Goal: Information Seeking & Learning: Learn about a topic

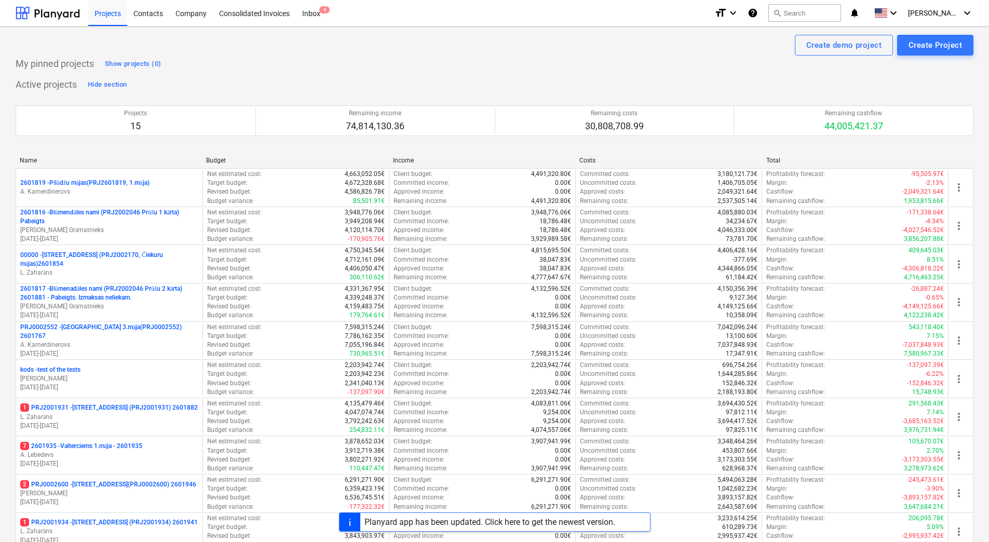
scroll to position [283, 0]
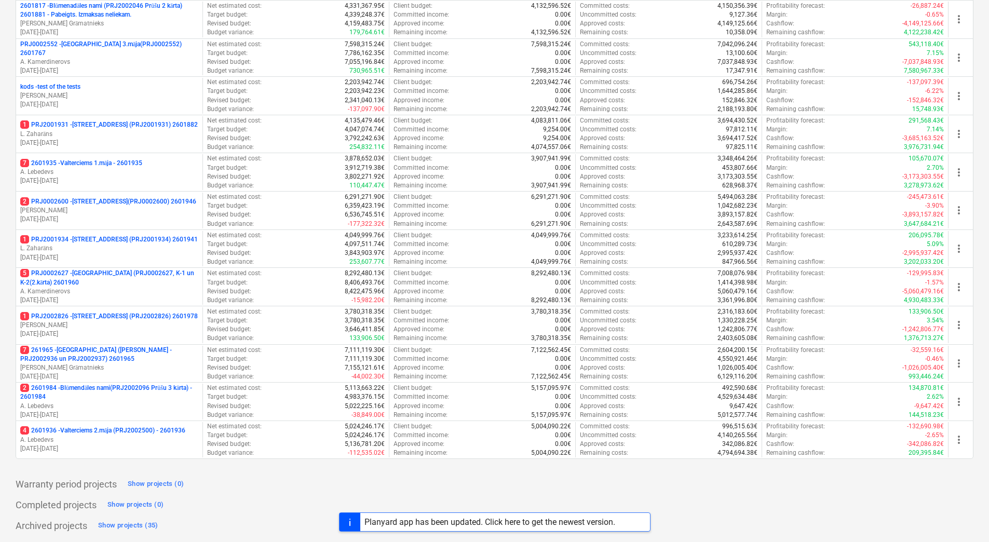
drag, startPoint x: 13, startPoint y: 349, endPoint x: 0, endPoint y: 356, distance: 14.6
click at [13, 349] on div "Create demo project Create Project My pinned projects Show projects (0) Active …" at bounding box center [494, 142] width 989 height 799
click at [7, 324] on div "Create demo project Create Project My pinned projects Show projects (0) Active …" at bounding box center [494, 142] width 989 height 799
click at [8, 326] on div "Create demo project Create Project My pinned projects Show projects (0) Active …" at bounding box center [494, 142] width 989 height 799
click at [9, 203] on div "Create demo project Create Project My pinned projects Show projects (0) Active …" at bounding box center [494, 142] width 989 height 799
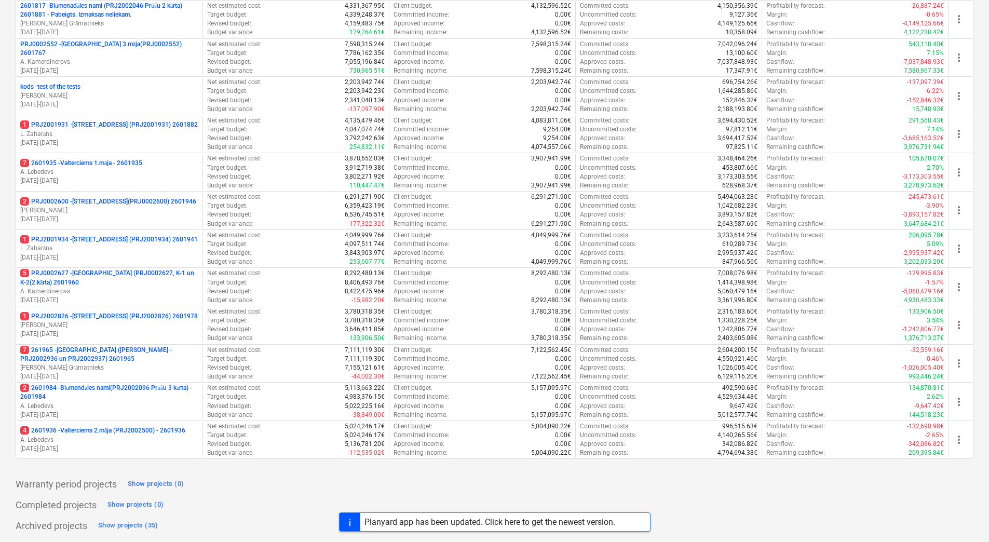
click at [9, 203] on div "Create demo project Create Project My pinned projects Show projects (0) Active …" at bounding box center [494, 142] width 989 height 799
click at [9, 202] on div "Create demo project Create Project My pinned projects Show projects (0) Active …" at bounding box center [494, 142] width 989 height 799
click at [8, 342] on div "Create demo project Create Project My pinned projects Show projects (0) Active …" at bounding box center [494, 142] width 989 height 799
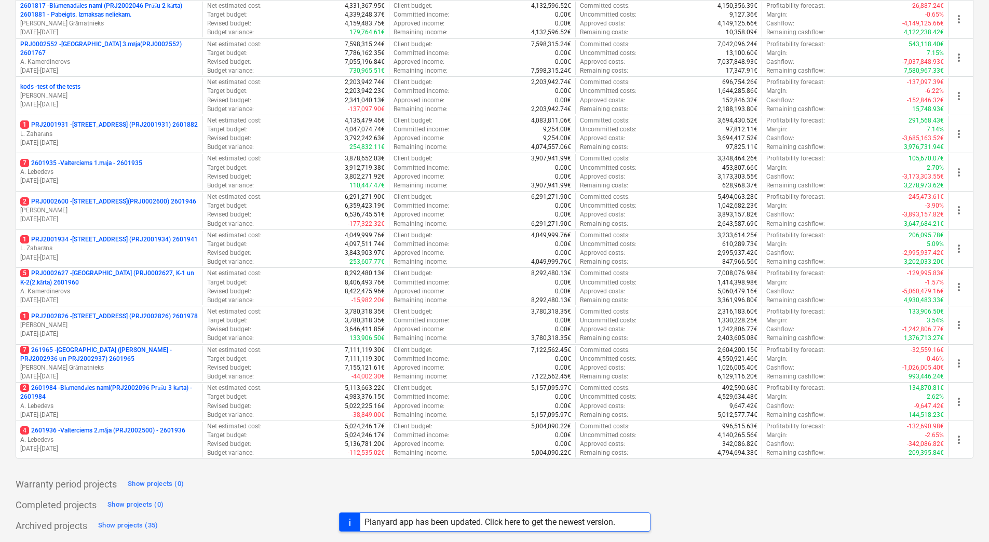
click at [10, 331] on div "Create demo project Create Project My pinned projects Show projects (0) Active …" at bounding box center [494, 142] width 989 height 799
click at [7, 319] on div "Create demo project Create Project My pinned projects Show projects (0) Active …" at bounding box center [494, 142] width 989 height 799
click at [7, 318] on div "Create demo project Create Project My pinned projects Show projects (0) Active …" at bounding box center [494, 142] width 989 height 799
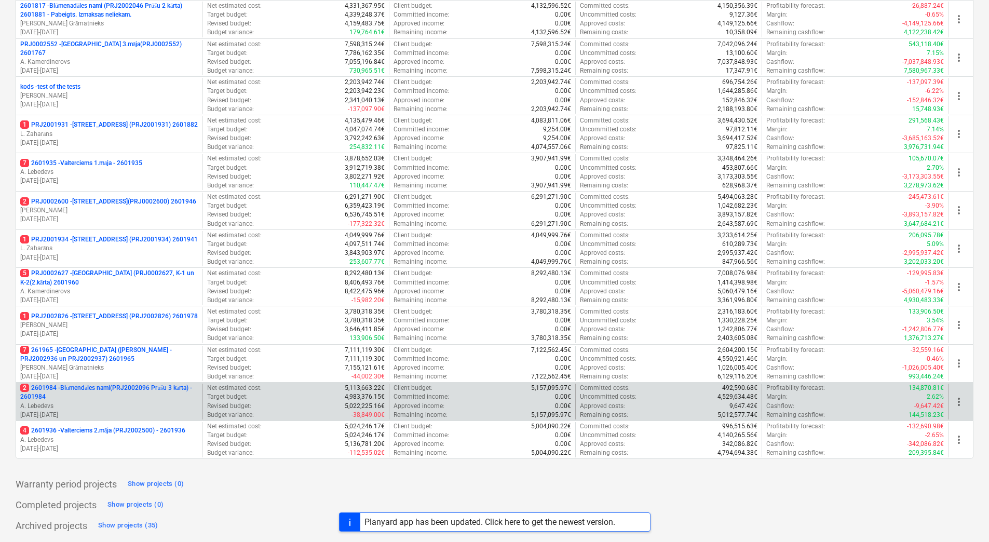
click at [113, 385] on p "2 2601984 - Blūmendāles nami(PRJ2002096 Prūšu 3 kārta) - 2601984" at bounding box center [109, 393] width 178 height 18
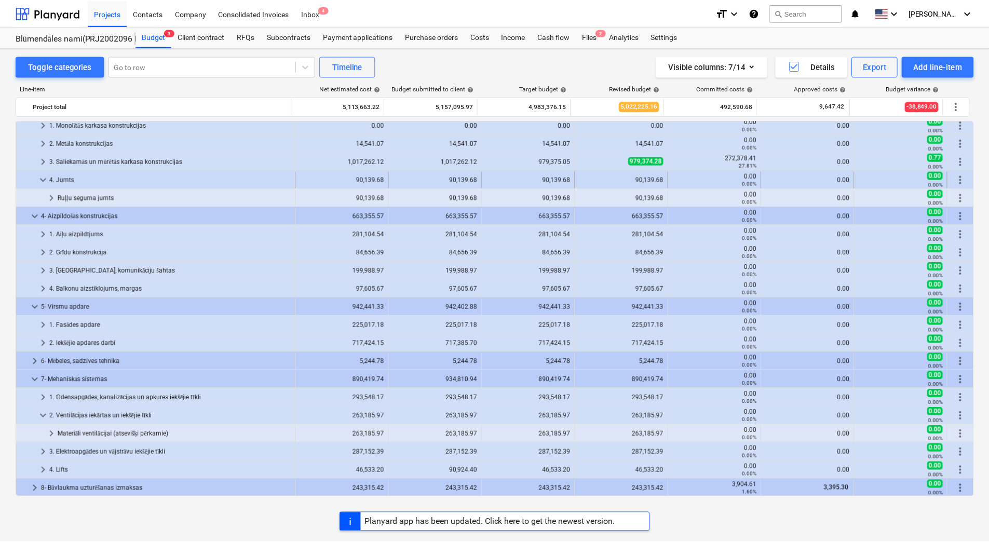
scroll to position [125, 0]
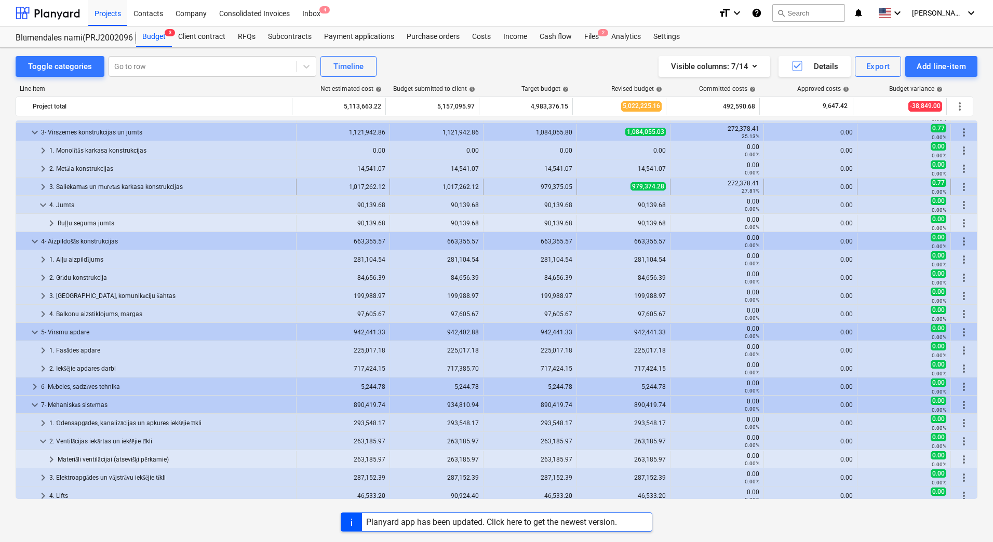
click at [38, 189] on span "keyboard_arrow_right" at bounding box center [43, 187] width 12 height 12
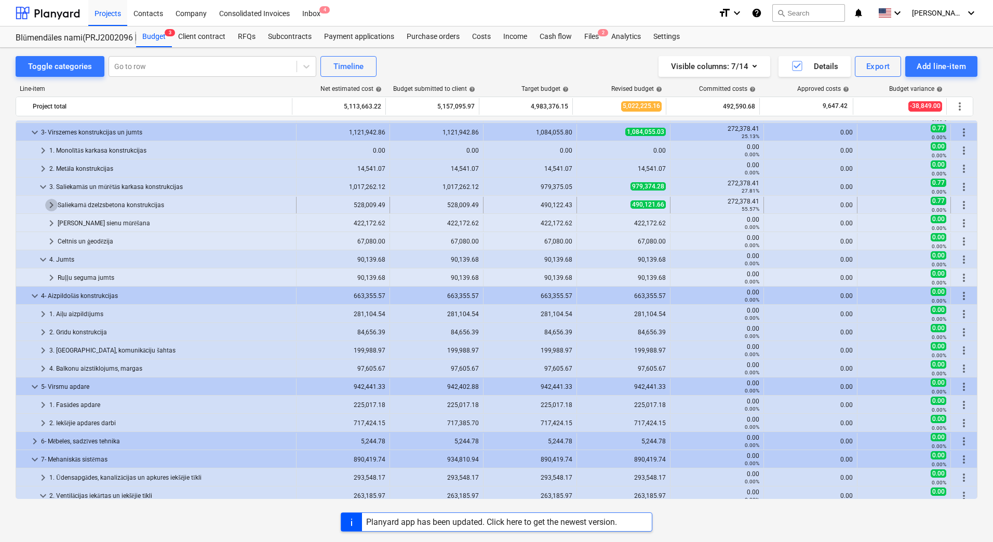
click at [50, 206] on span "keyboard_arrow_right" at bounding box center [51, 205] width 12 height 12
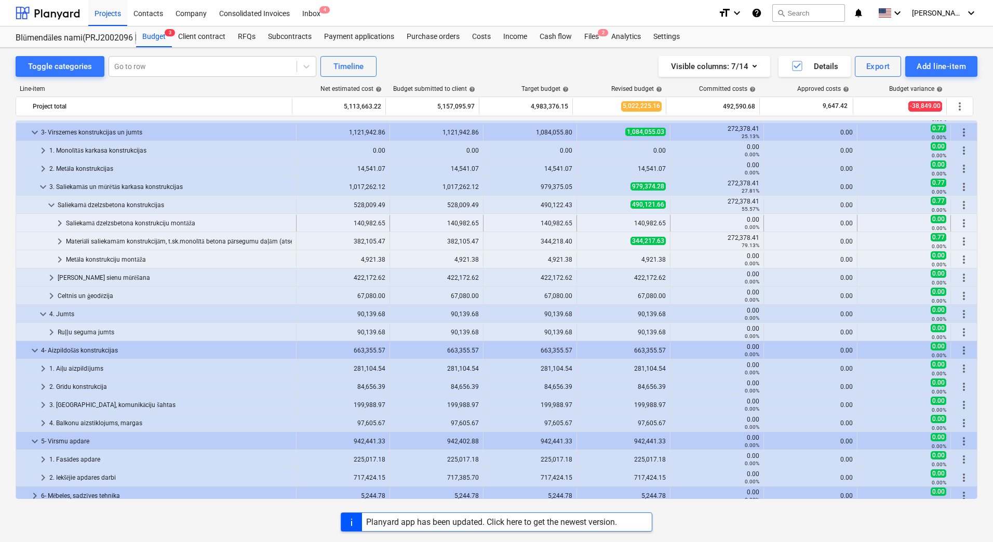
click at [59, 223] on span "keyboard_arrow_right" at bounding box center [59, 223] width 12 height 12
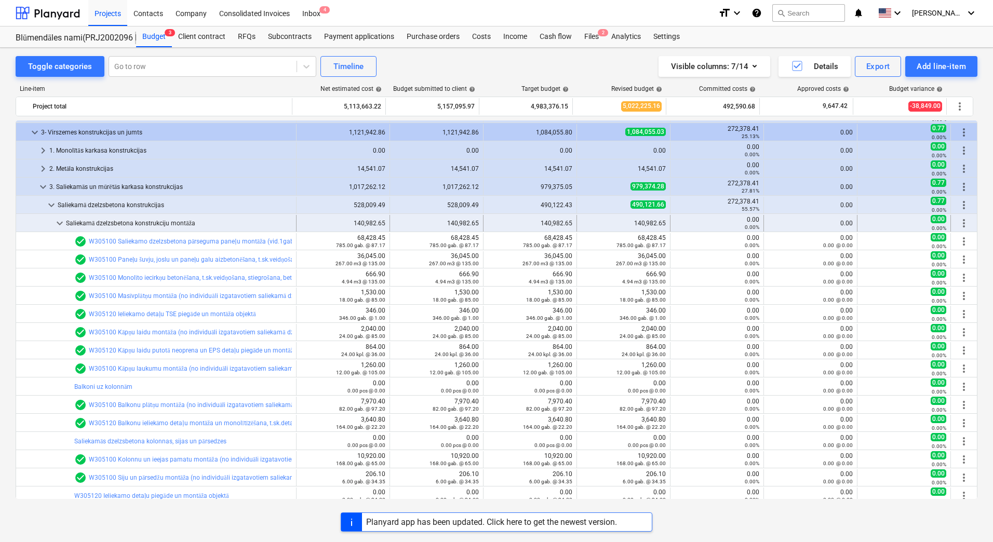
click at [59, 223] on span "keyboard_arrow_down" at bounding box center [59, 223] width 12 height 12
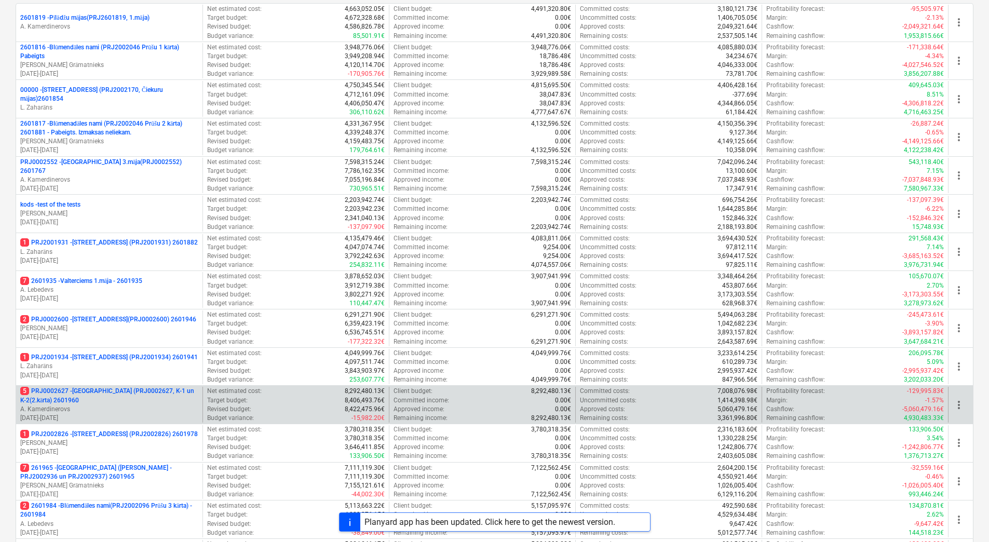
scroll to position [283, 0]
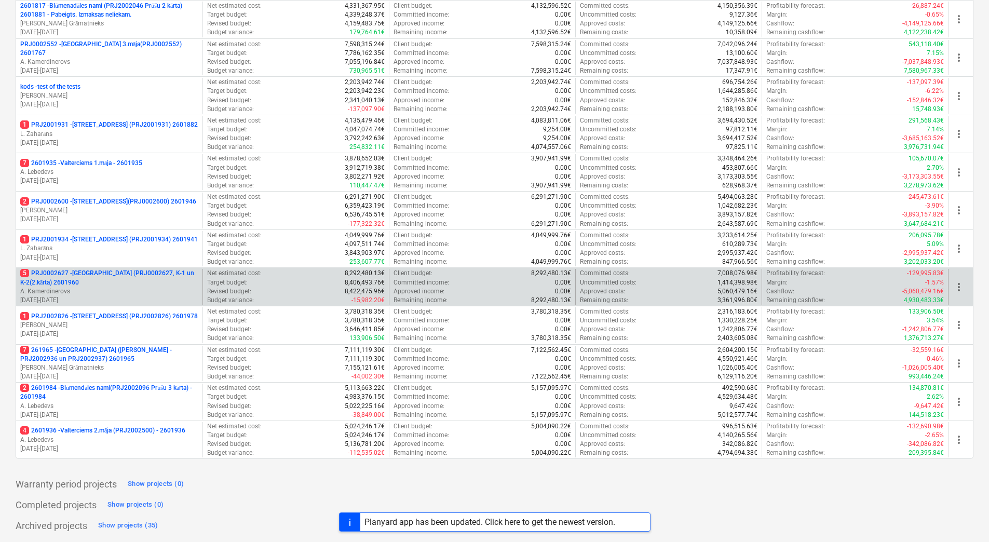
click at [132, 271] on p "5 PRJ0002627 - [GEOGRAPHIC_DATA] (PRJ0002627, K-1 un K-2(2.kārta) 2601960" at bounding box center [109, 278] width 178 height 18
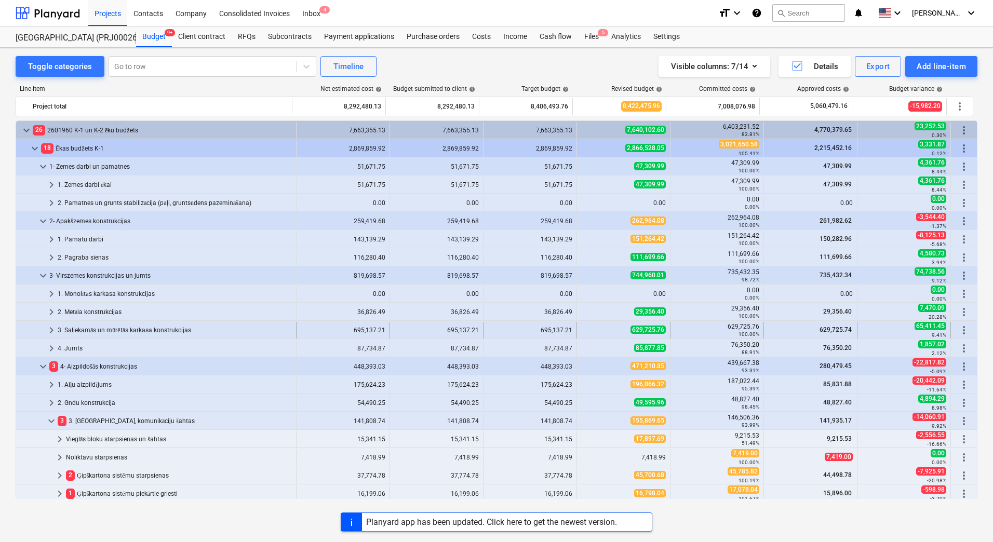
click at [49, 332] on span "keyboard_arrow_right" at bounding box center [51, 330] width 12 height 12
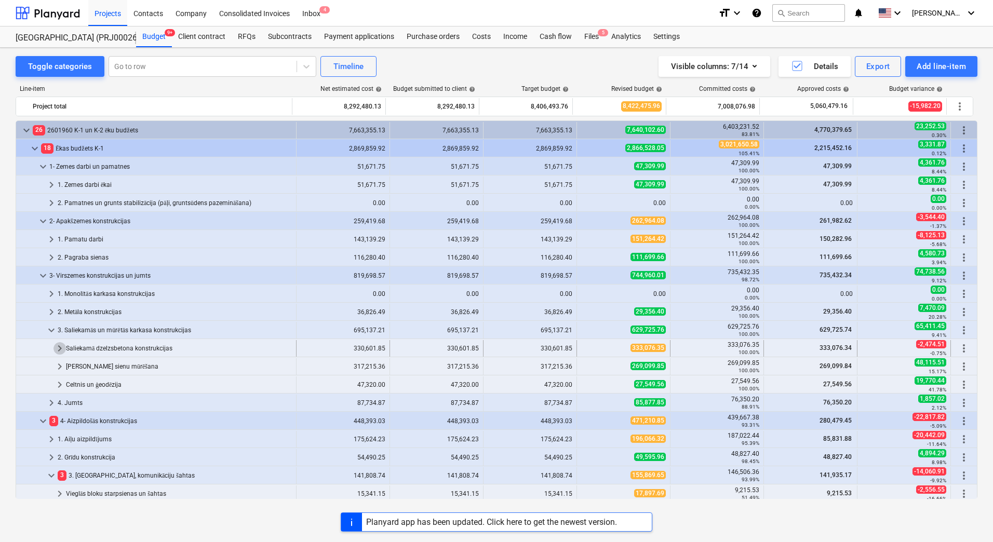
click at [57, 352] on span "keyboard_arrow_right" at bounding box center [59, 348] width 12 height 12
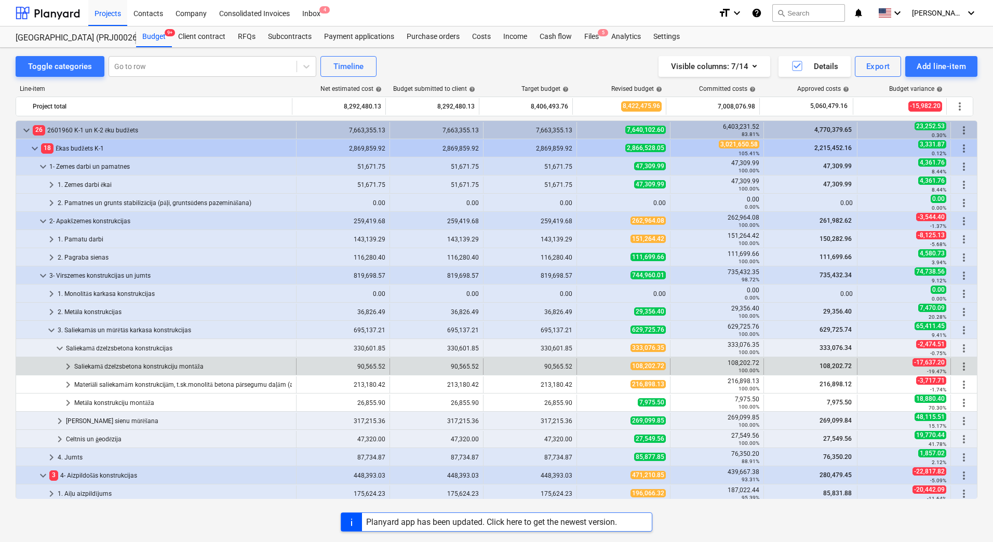
click at [65, 370] on span "keyboard_arrow_right" at bounding box center [68, 366] width 12 height 12
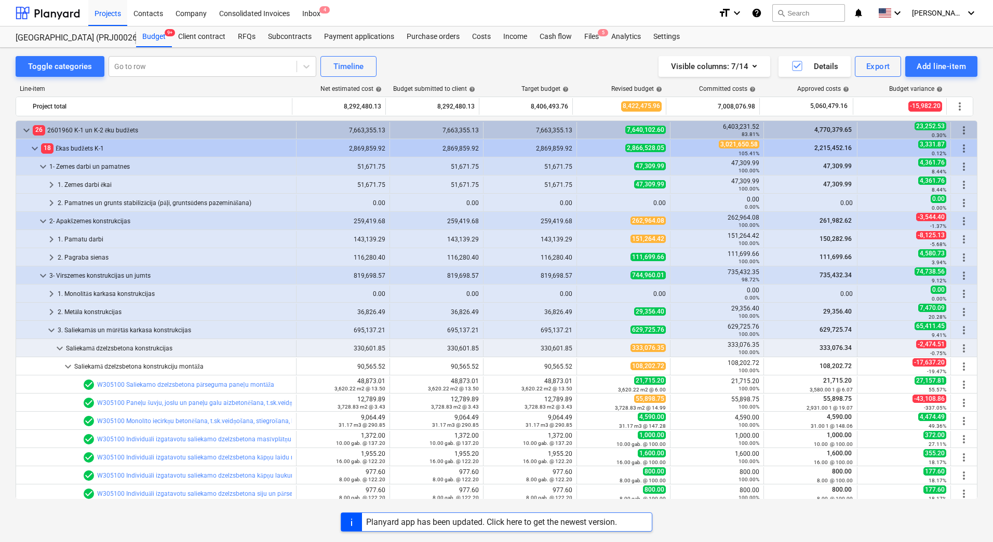
scroll to position [156, 0]
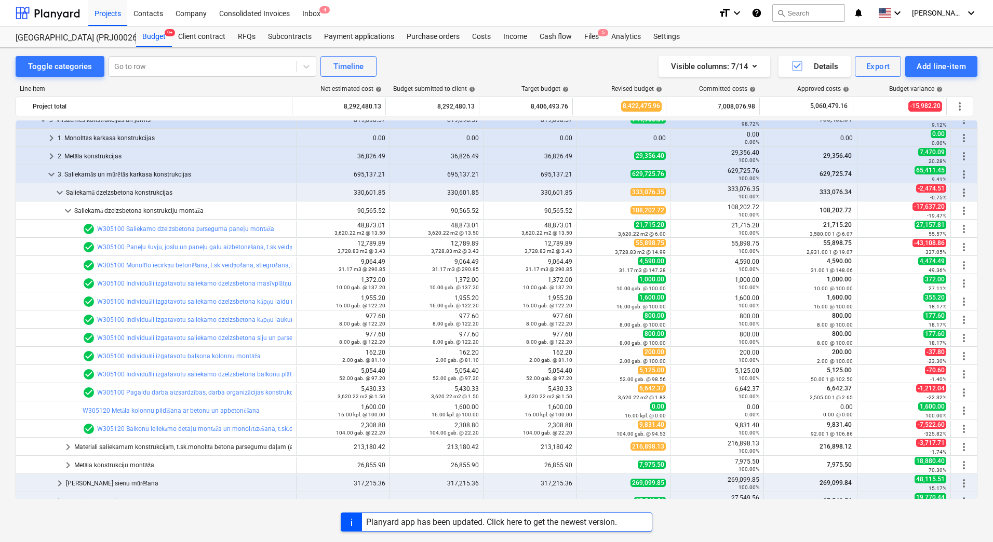
click at [11, 304] on div "Toggle categories Go to row Timeline Visible columns : 7/14 Details Export Add …" at bounding box center [496, 284] width 993 height 472
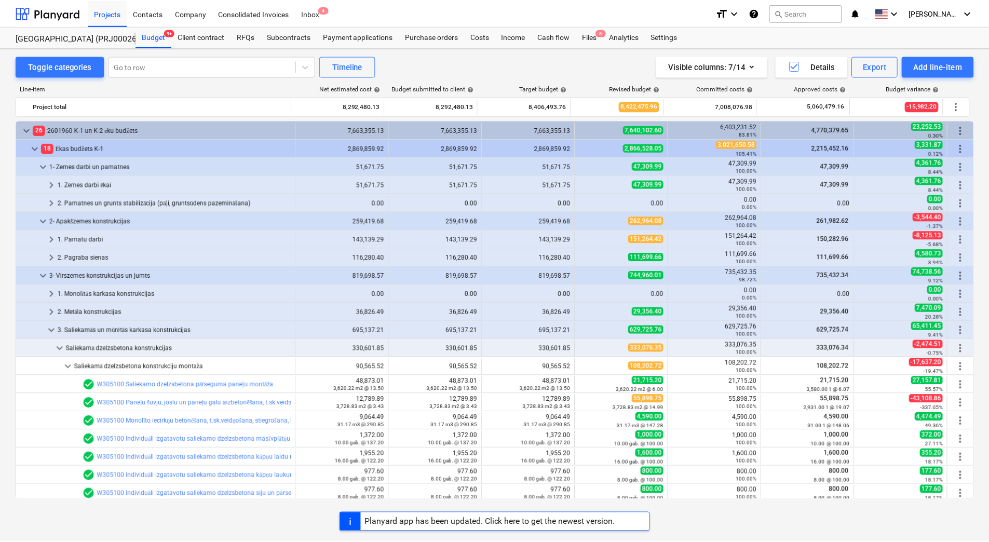
scroll to position [104, 0]
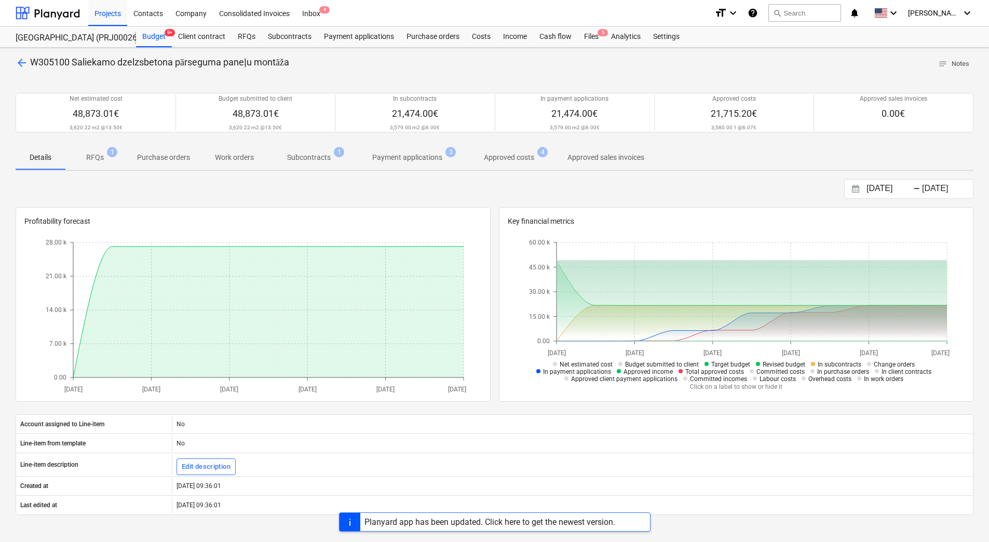
click at [318, 159] on p "Subcontracts" at bounding box center [309, 157] width 44 height 11
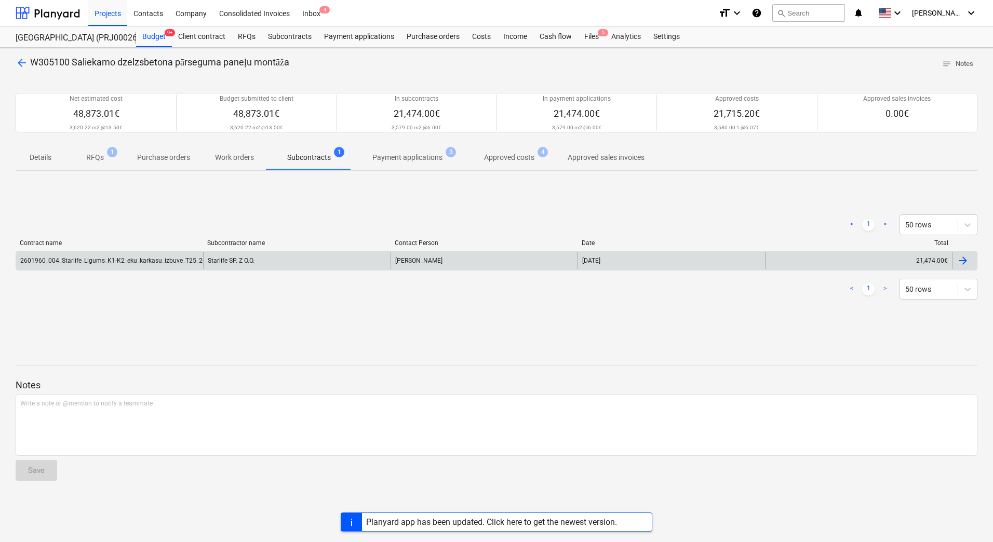
click at [162, 266] on div "2601960_004_Starlife_Ligums_K1-K2_eku_karkasu_izbuve_T25_2karta_AK_KK.pdf" at bounding box center [109, 260] width 187 height 17
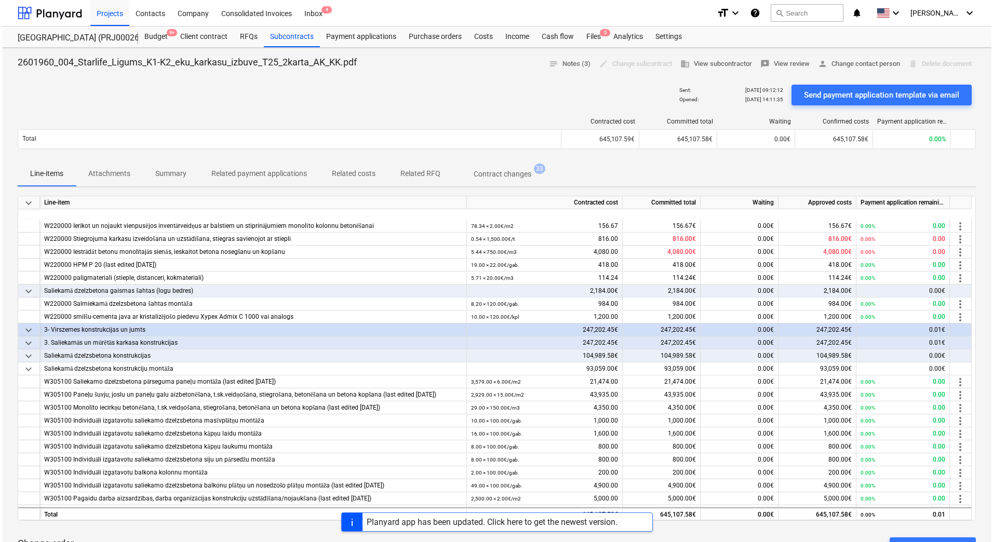
scroll to position [519, 0]
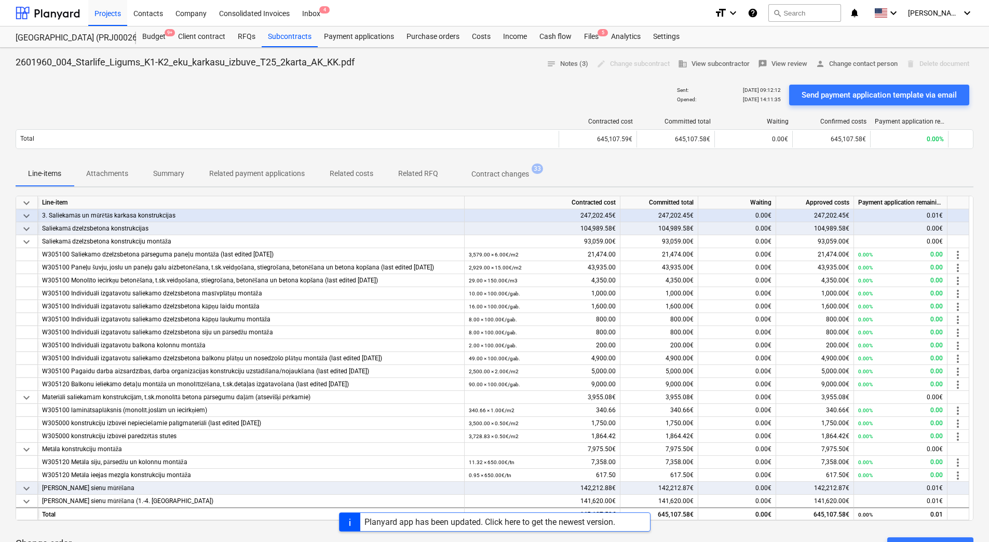
click at [114, 175] on p "Attachments" at bounding box center [107, 173] width 42 height 11
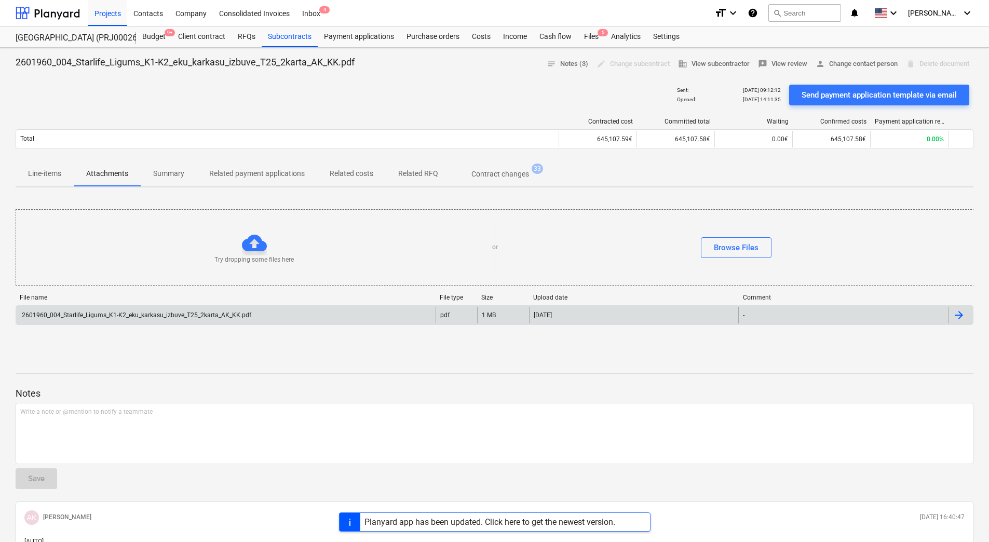
click at [127, 313] on div "2601960_004_Starlife_Ligums_K1-K2_eku_karkasu_izbuve_T25_2karta_AK_KK.pdf" at bounding box center [135, 315] width 231 height 7
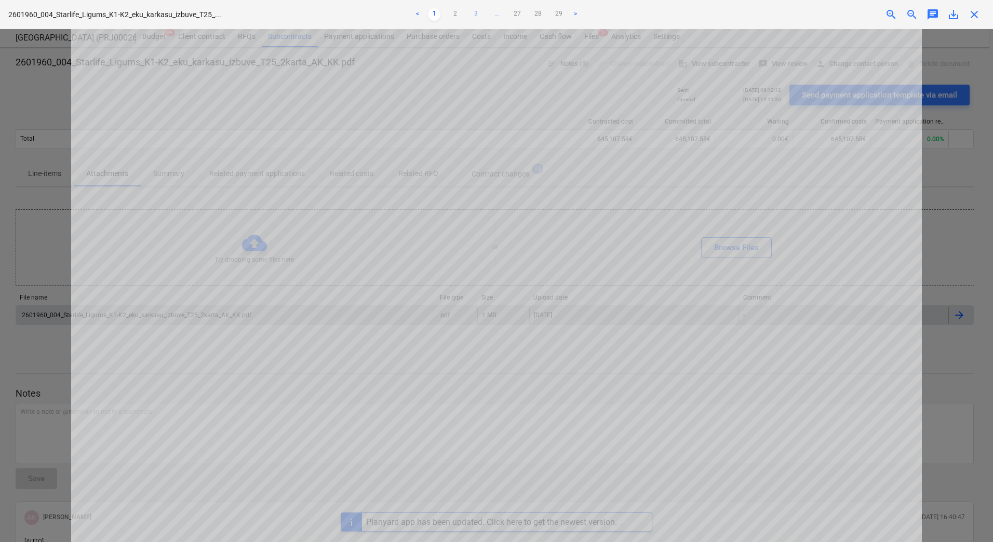
click at [477, 11] on link "3" at bounding box center [476, 14] width 12 height 12
click at [483, 11] on link "4" at bounding box center [486, 14] width 12 height 12
click at [494, 11] on link "5" at bounding box center [496, 14] width 12 height 12
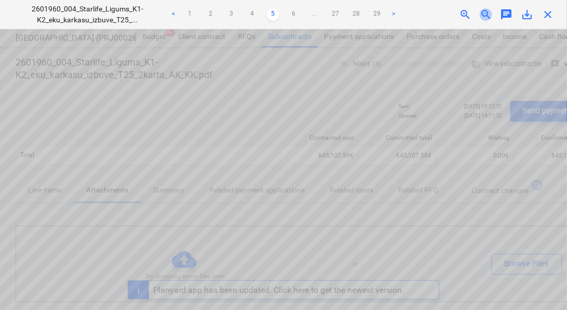
click at [489, 12] on span "zoom_out" at bounding box center [486, 14] width 12 height 12
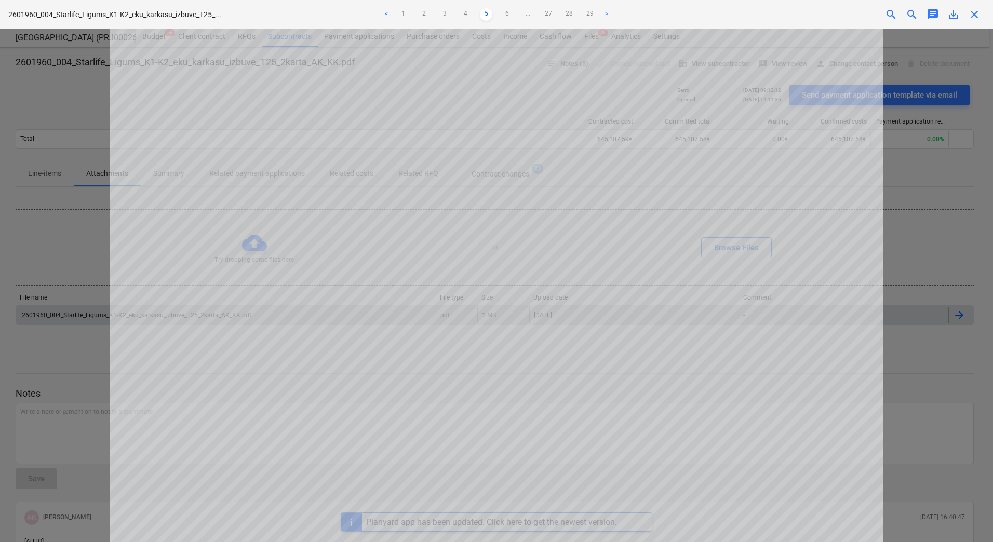
click at [890, 21] on div "2601960_004_Starlife_Ligums_K1-K2_eku_karkasu_izbuve_T25_... < 1 2 3 4 5 6 ... …" at bounding box center [496, 14] width 993 height 29
click at [891, 15] on span "zoom_in" at bounding box center [891, 14] width 12 height 12
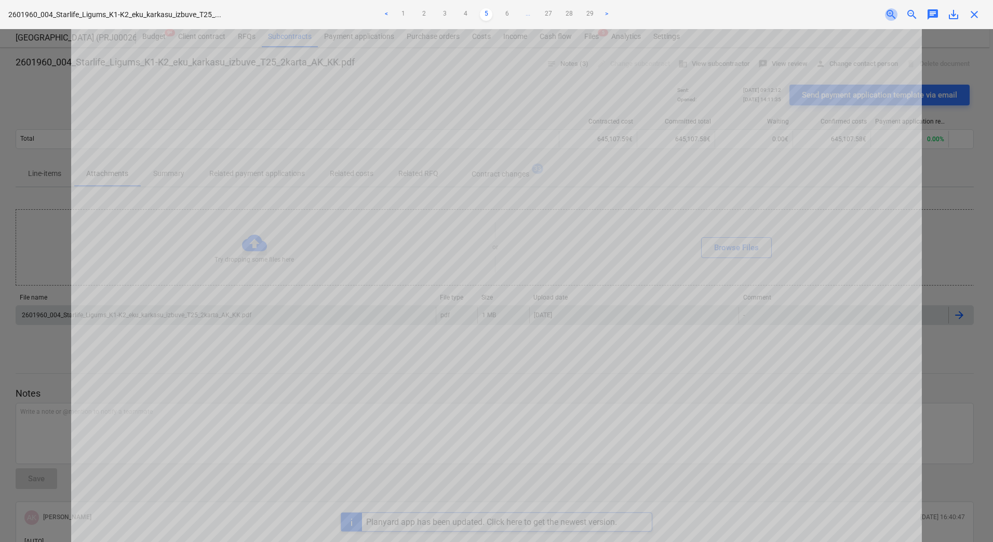
click at [891, 15] on span "zoom_in" at bounding box center [891, 14] width 12 height 12
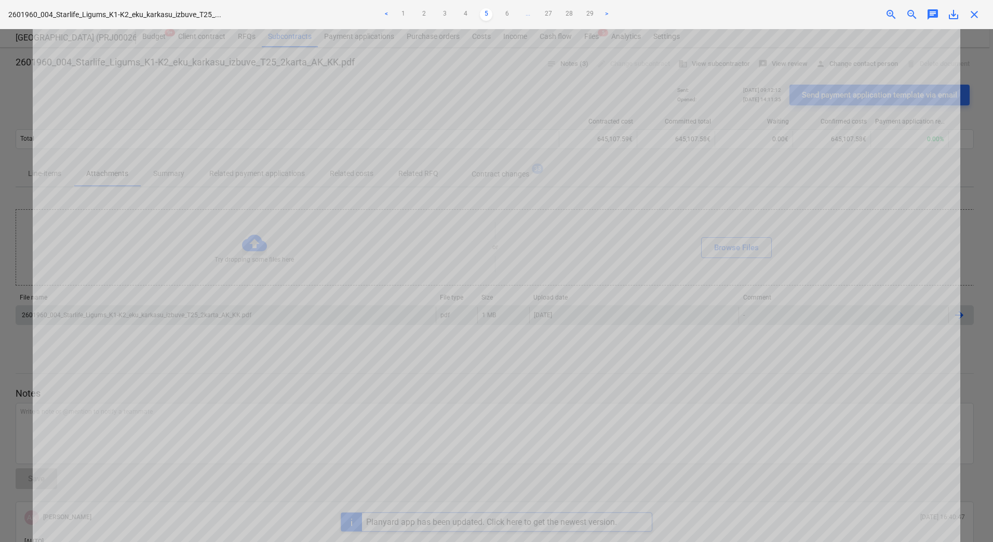
click at [891, 15] on span "zoom_in" at bounding box center [891, 14] width 12 height 12
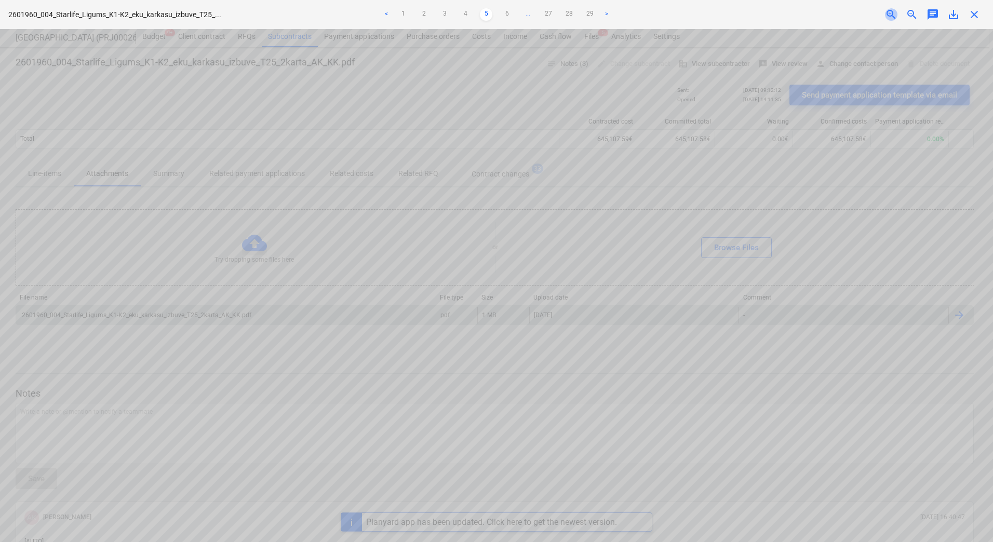
click at [891, 15] on span "zoom_in" at bounding box center [891, 14] width 12 height 12
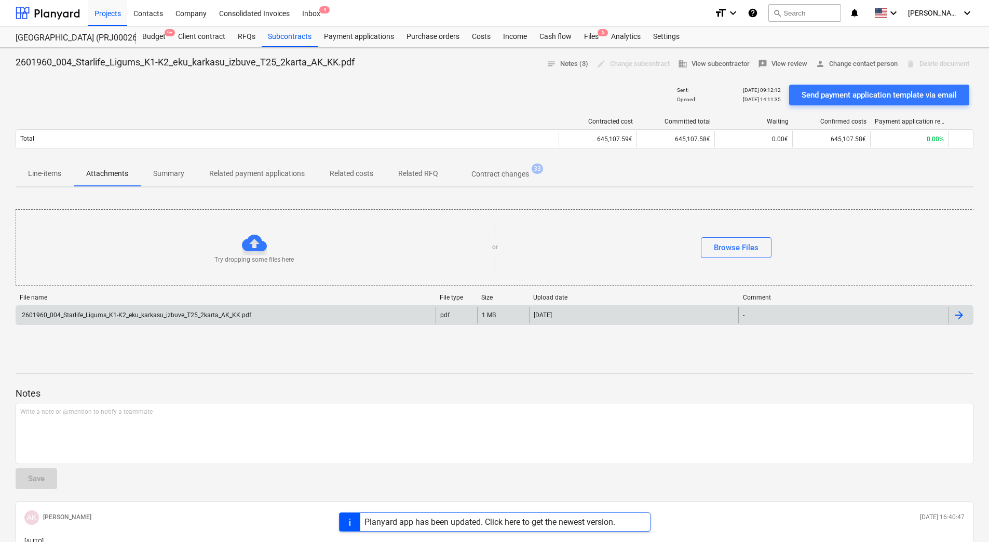
click at [145, 315] on div "2601960_004_Starlife_Ligums_K1-K2_eku_karkasu_izbuve_T25_2karta_AK_KK.pdf" at bounding box center [135, 315] width 231 height 7
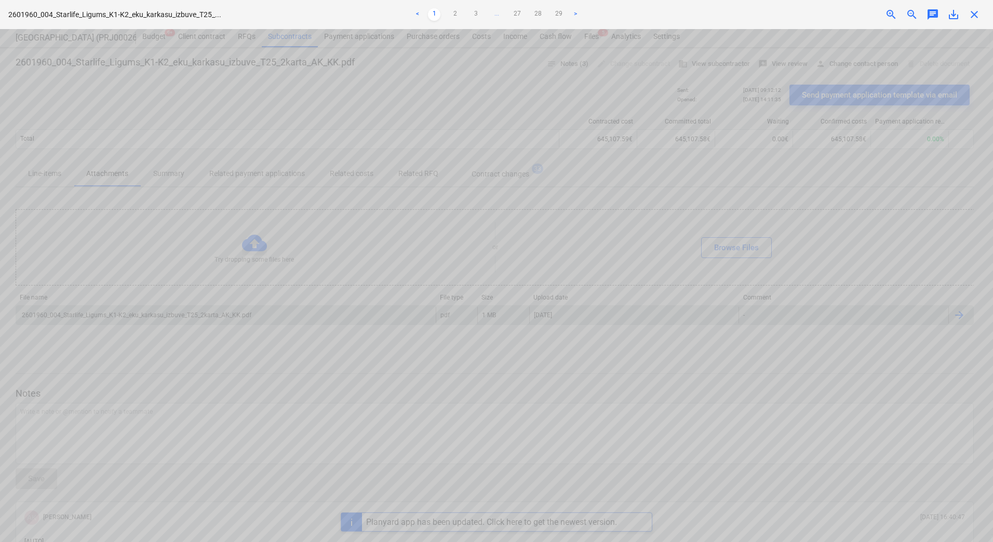
click at [473, 17] on link "3" at bounding box center [476, 14] width 12 height 12
click at [485, 12] on link "4" at bounding box center [486, 14] width 12 height 12
click at [501, 12] on link "5" at bounding box center [496, 14] width 12 height 12
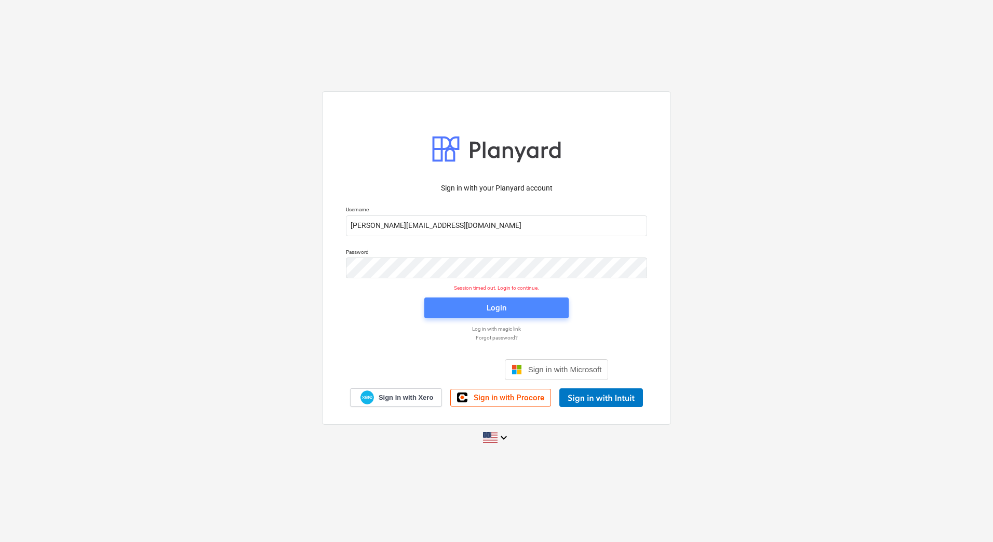
click at [453, 300] on button "Login" at bounding box center [496, 308] width 144 height 21
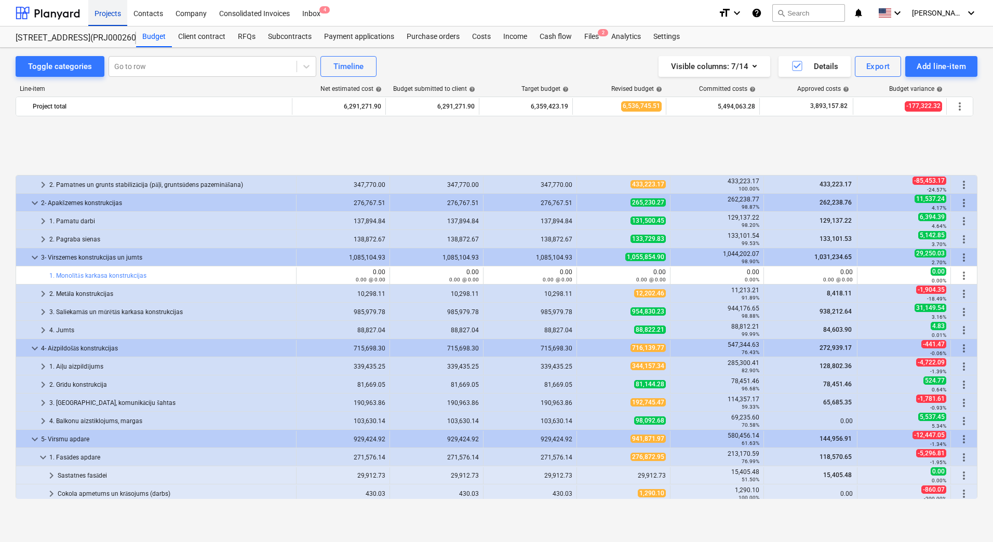
click at [111, 13] on div "Projects" at bounding box center [107, 12] width 39 height 26
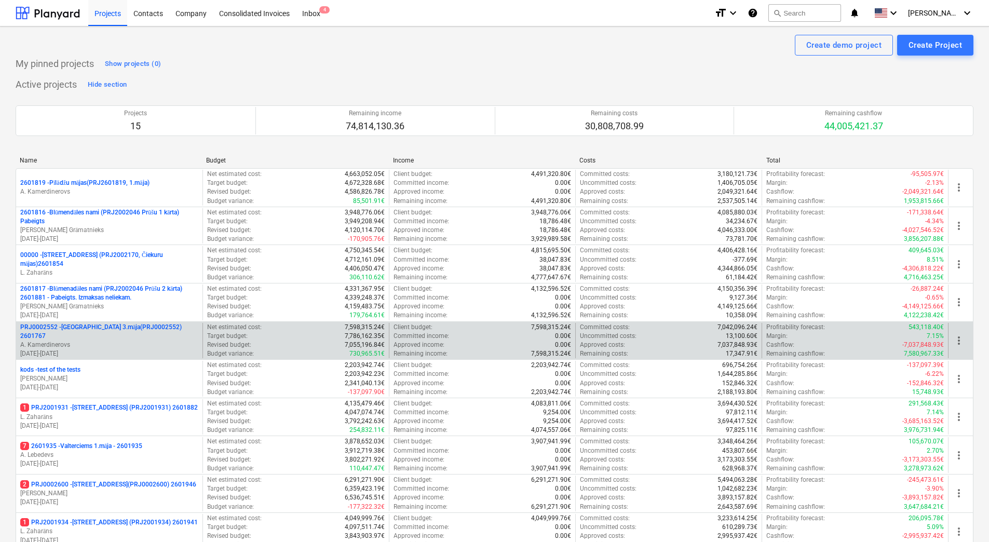
scroll to position [283, 0]
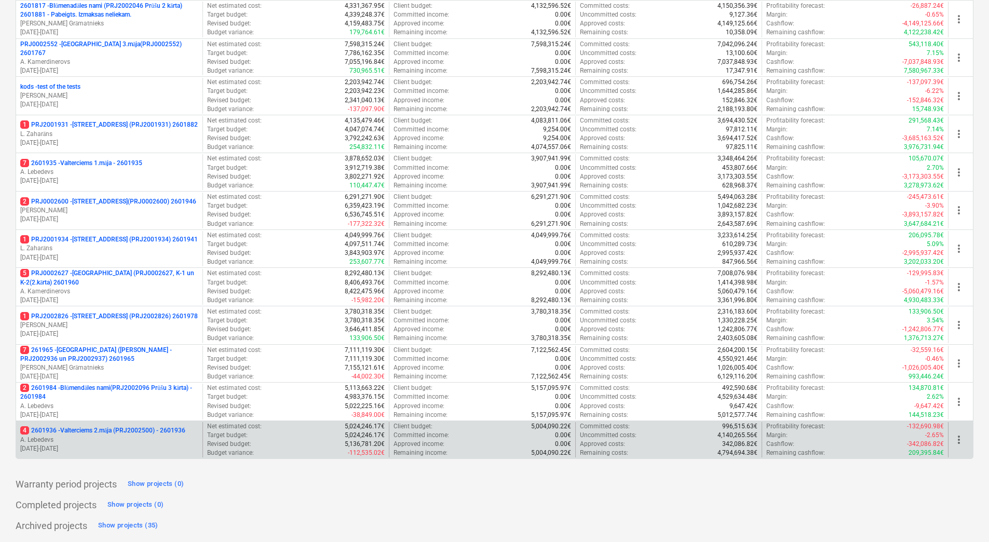
click at [118, 432] on p "4 2601936 - Valterciems 2.māja (PRJ2002500) - 2601936" at bounding box center [102, 430] width 165 height 9
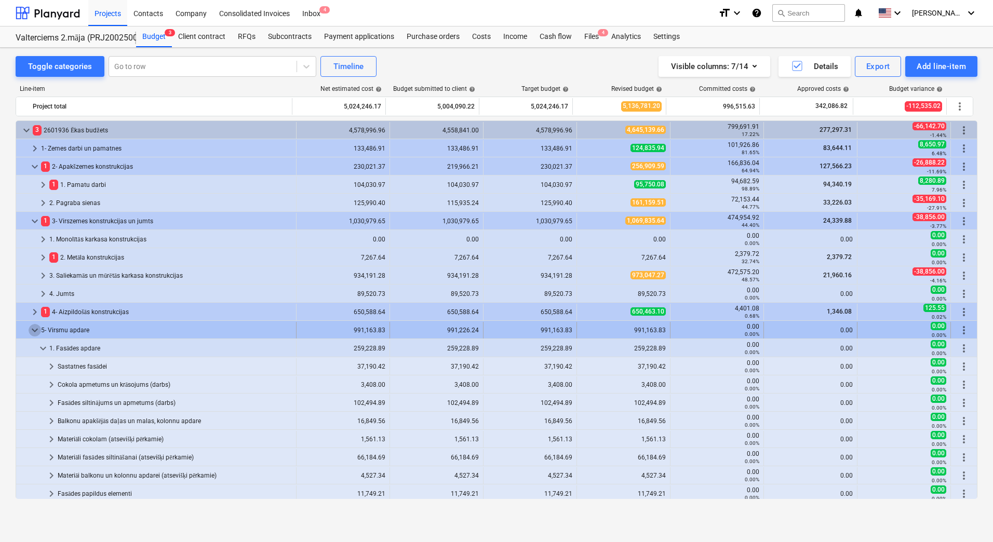
click at [36, 332] on span "keyboard_arrow_down" at bounding box center [35, 330] width 12 height 12
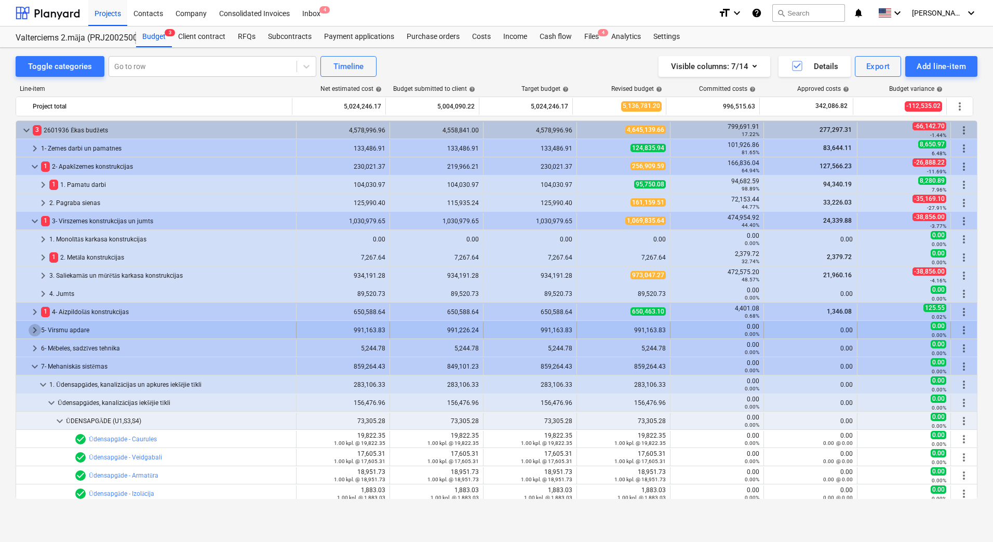
click at [36, 332] on span "keyboard_arrow_right" at bounding box center [35, 330] width 12 height 12
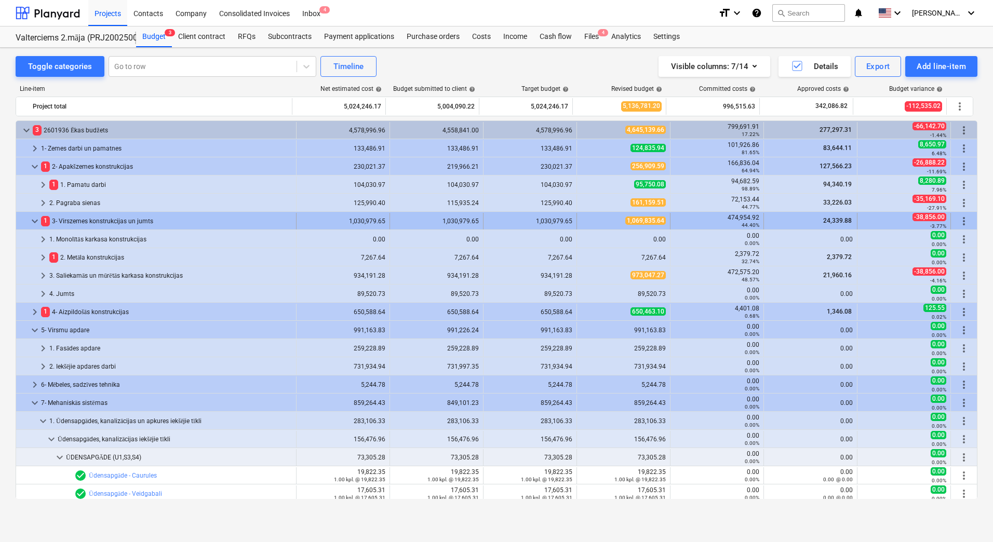
click at [37, 220] on span "keyboard_arrow_down" at bounding box center [35, 221] width 12 height 12
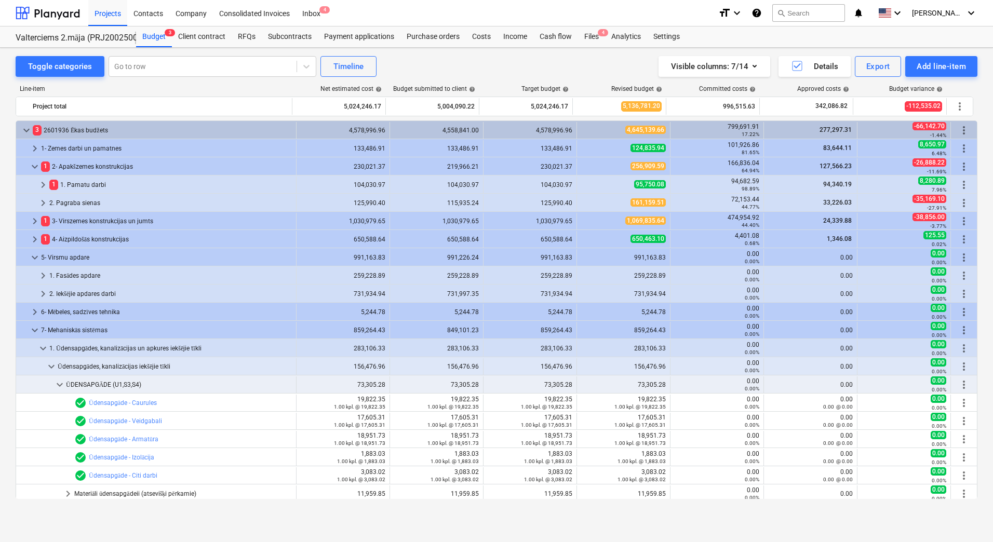
click at [37, 220] on span "keyboard_arrow_right" at bounding box center [35, 221] width 12 height 12
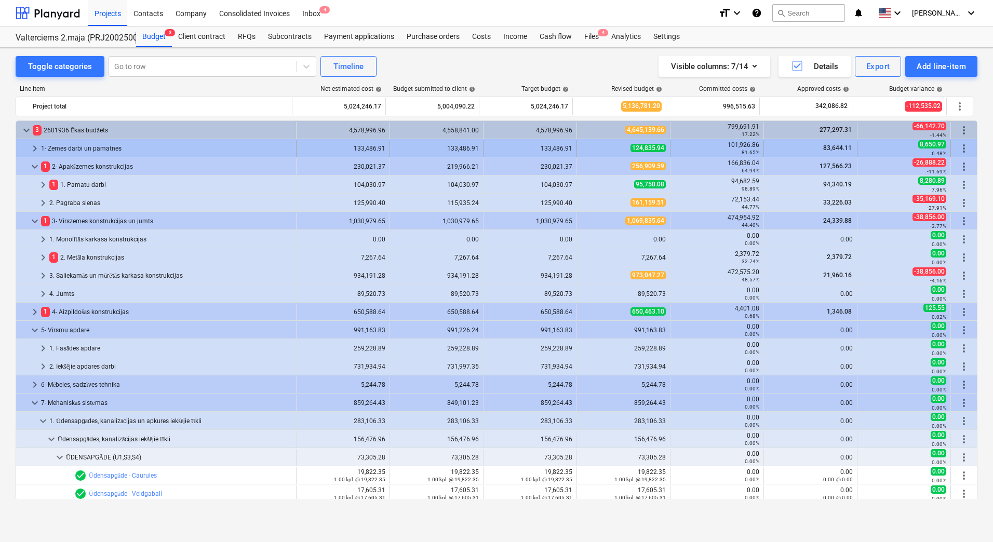
click at [35, 147] on span "keyboard_arrow_right" at bounding box center [35, 148] width 12 height 12
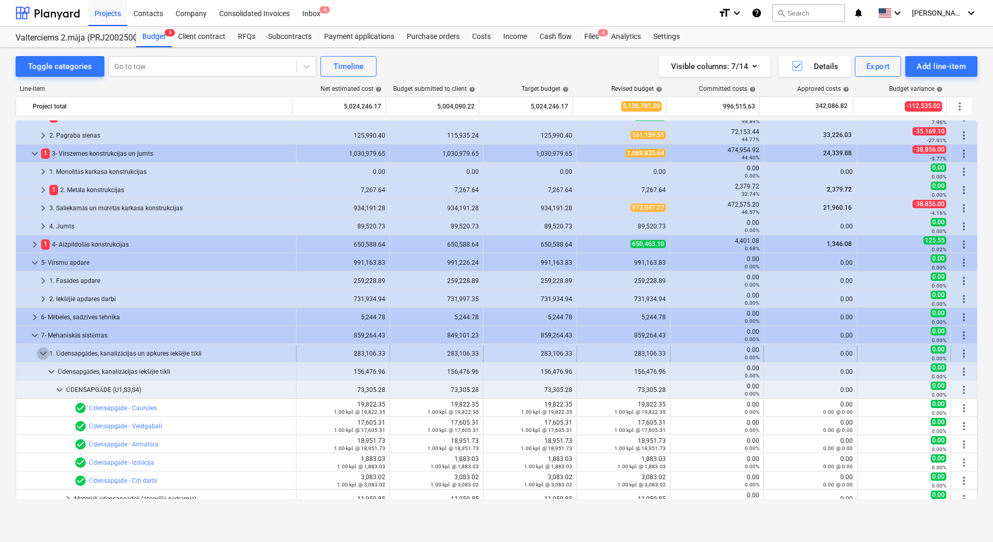
click at [43, 352] on span "keyboard_arrow_down" at bounding box center [43, 353] width 12 height 12
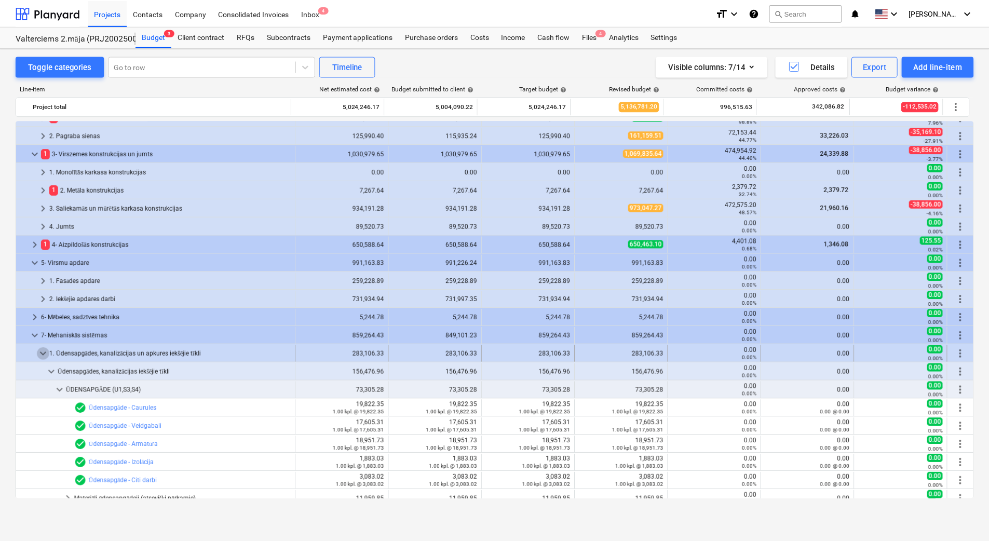
scroll to position [76, 0]
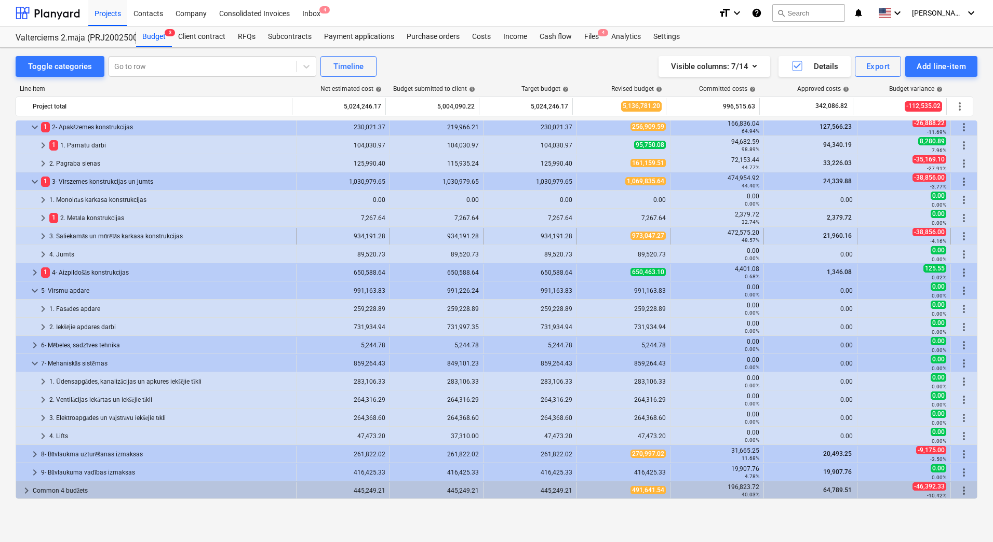
click at [104, 238] on div "3. Saliekamās un mūrētās karkasa konstrukcijas" at bounding box center [170, 236] width 243 height 17
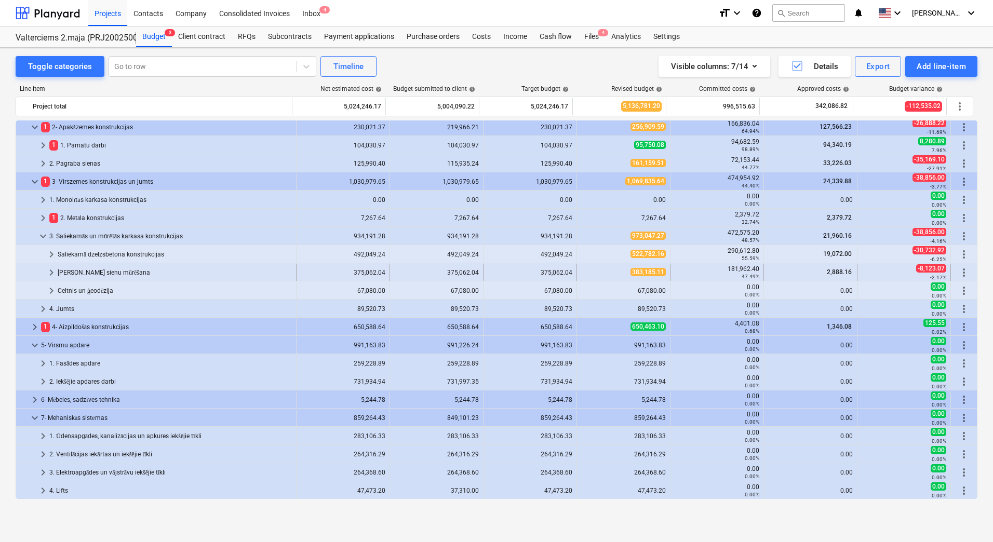
click at [85, 269] on div "[PERSON_NAME] sienu mūrēšana" at bounding box center [175, 272] width 234 height 17
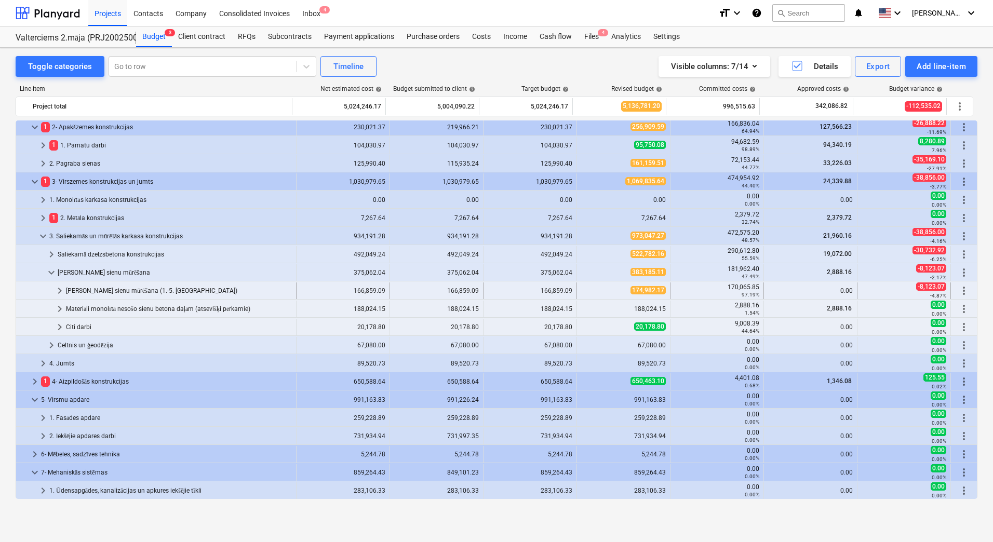
click at [93, 288] on div "Nesošo sienu mūrēšana (1.-5. stāvs)" at bounding box center [179, 291] width 226 height 17
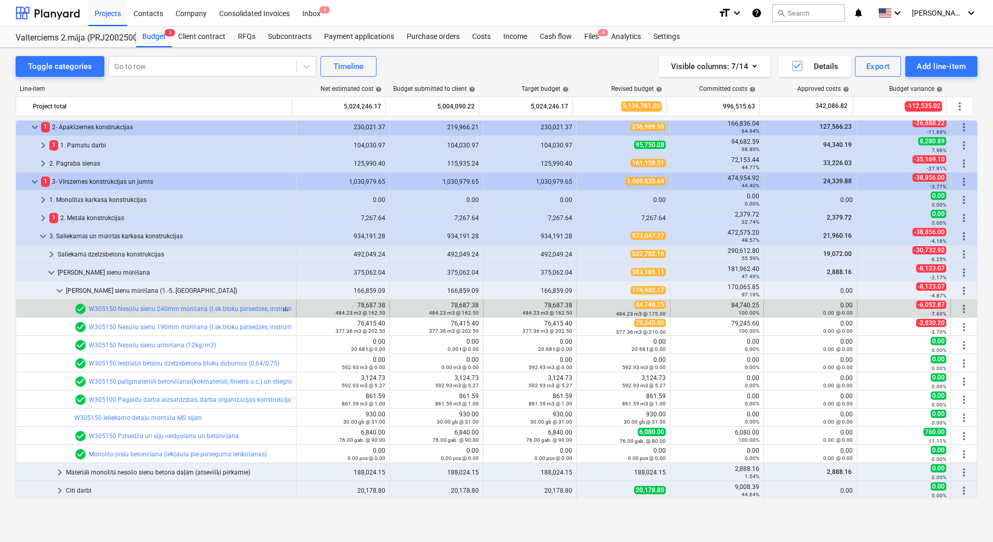
click at [115, 303] on div "check_circle W305150 Nesošu sienu 240mm mūrēšana (t.sk.bloku pārsedzes, instrum…" at bounding box center [205, 309] width 262 height 12
click at [116, 308] on link "W305150 Nesošu sienu 240mm mūrēšana (t.sk.bloku pārsedzes, instrumenti 10EUR/m3)" at bounding box center [213, 308] width 248 height 7
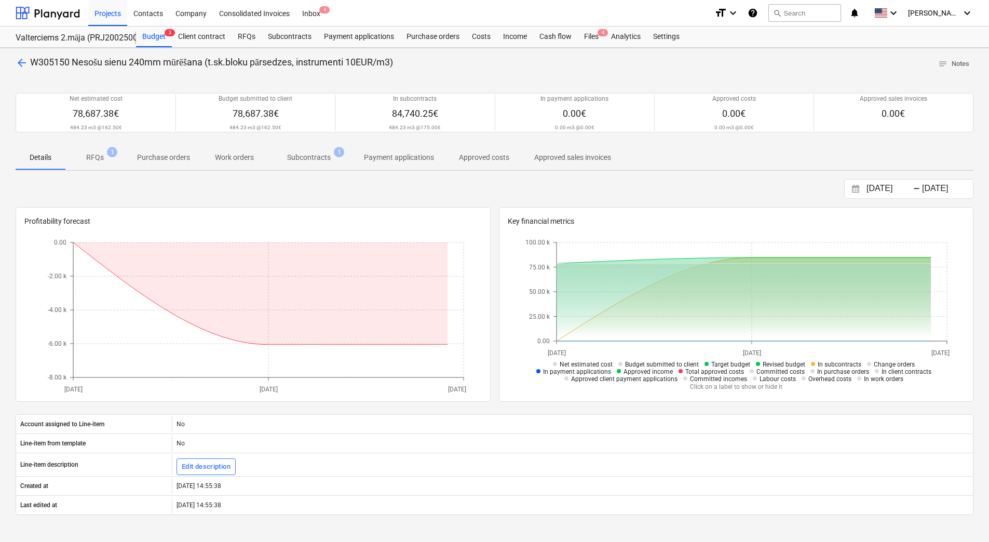
click at [299, 160] on p "Subcontracts" at bounding box center [309, 157] width 44 height 11
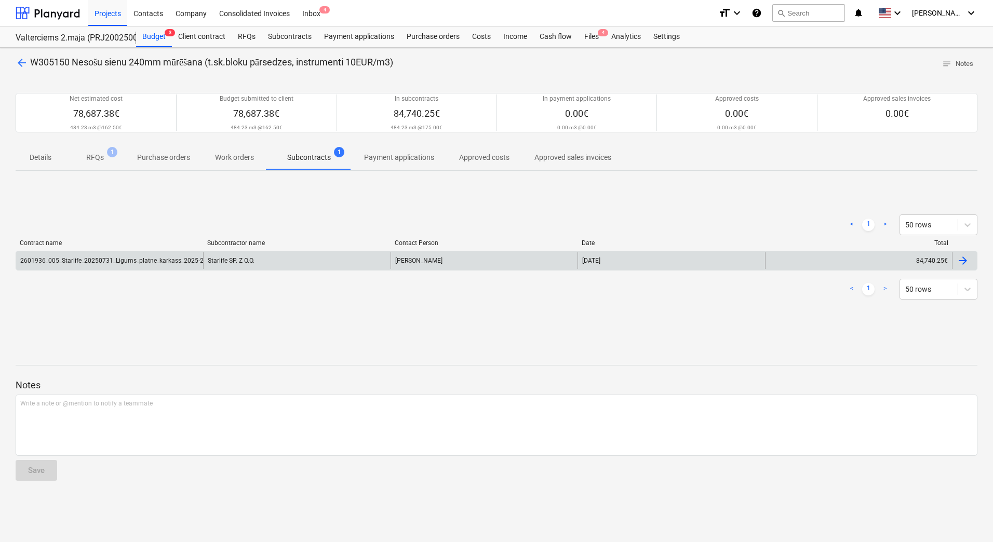
click at [160, 253] on div "2601936_005_Starlife_20250731_Ligums_platne_karkass_2025-2_EV44-2.karta.pdf" at bounding box center [109, 260] width 187 height 17
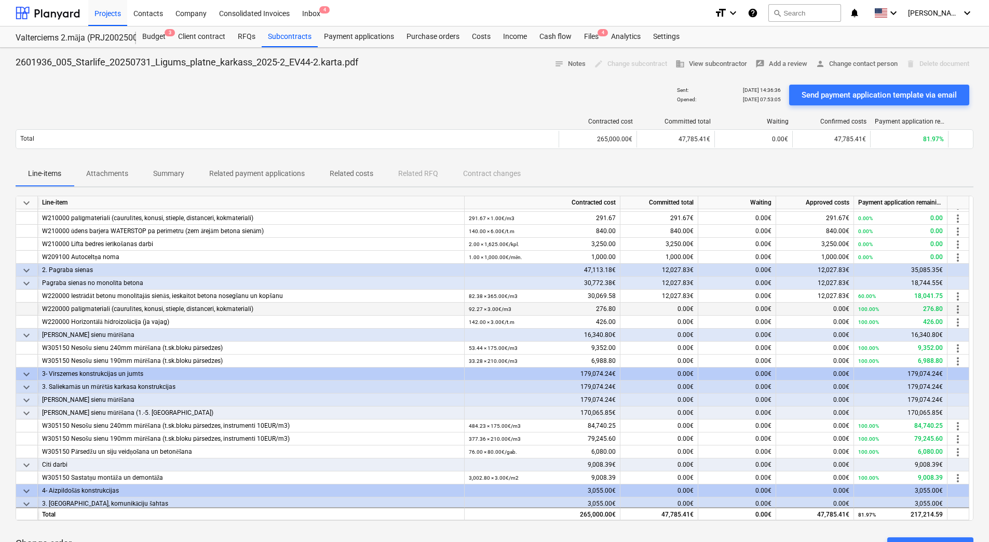
scroll to position [182, 0]
